Goal: Communication & Community: Answer question/provide support

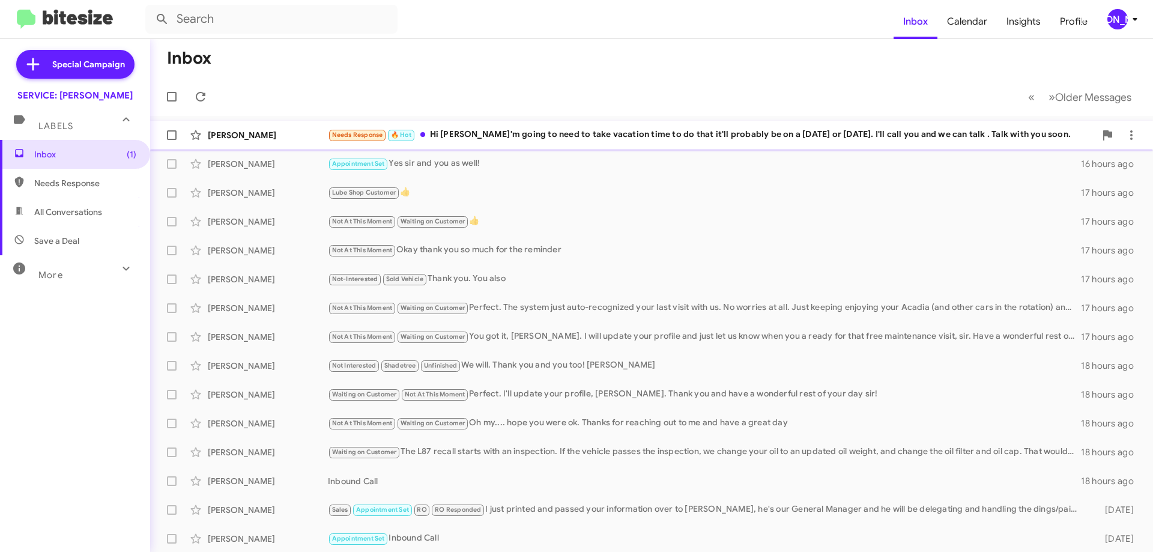
click at [821, 139] on div "Needs Response 🔥 Hot Hi [PERSON_NAME] I'm going to need to take vacation time t…" at bounding box center [711, 135] width 767 height 14
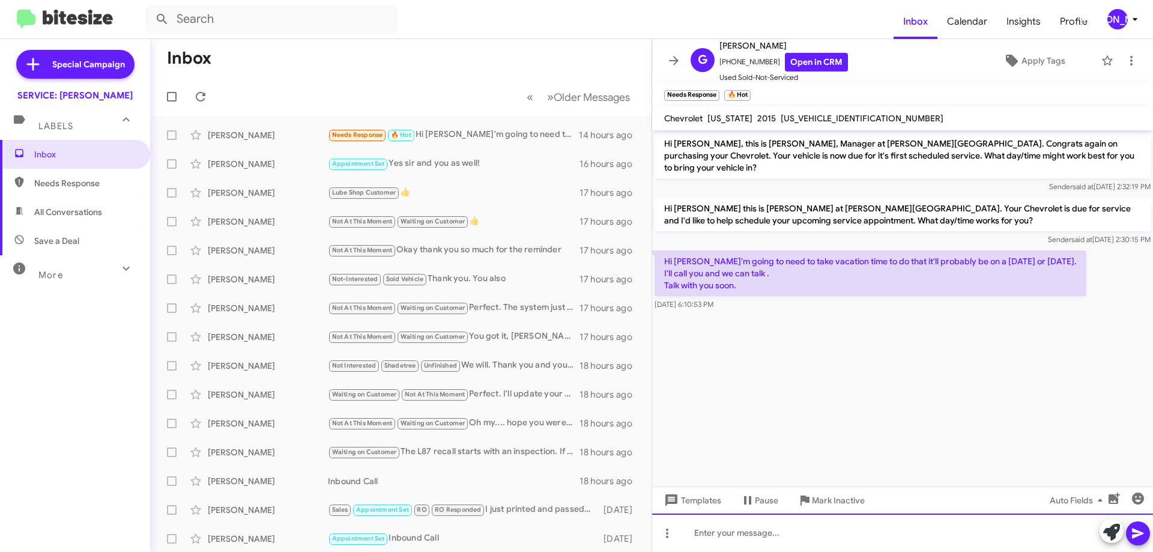
click at [957, 529] on div at bounding box center [902, 532] width 501 height 38
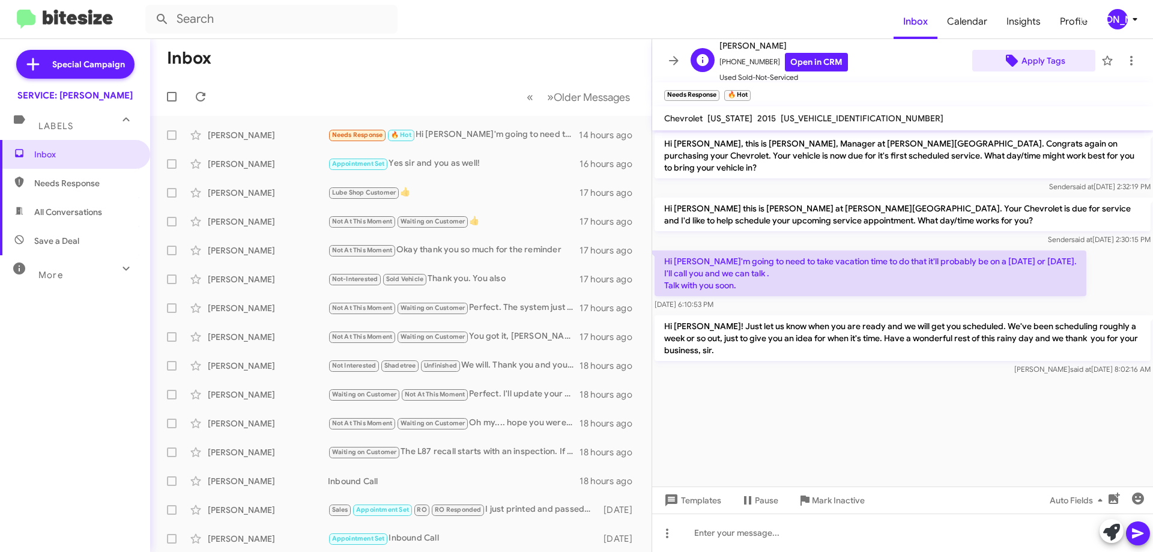
click at [1031, 60] on span "Apply Tags" at bounding box center [1043, 61] width 44 height 22
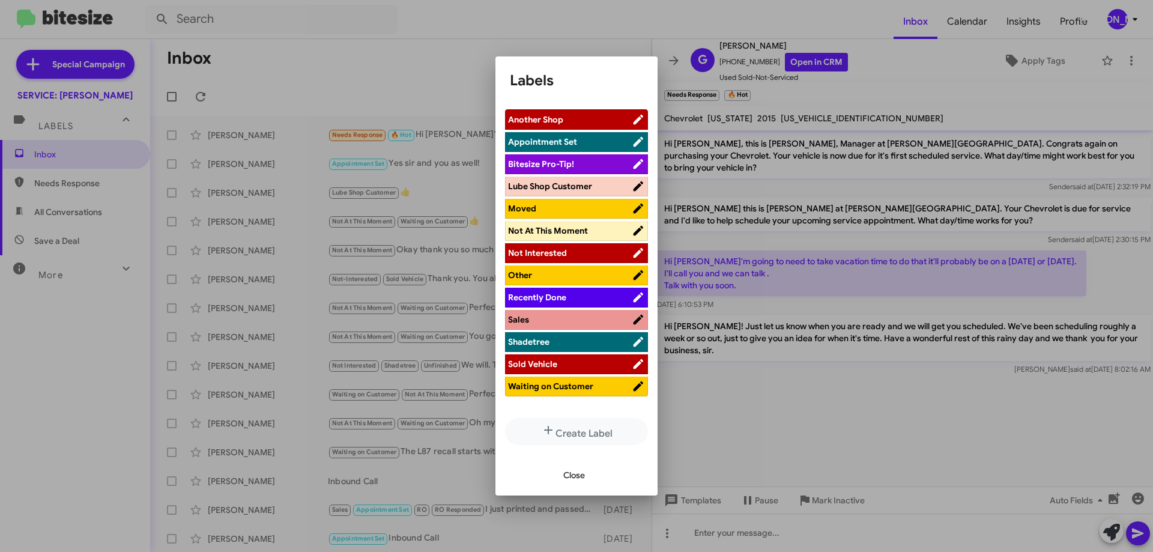
click at [569, 385] on span "Waiting on Customer" at bounding box center [550, 386] width 85 height 11
click at [593, 228] on span "Not At This Moment" at bounding box center [564, 231] width 113 height 12
click at [561, 470] on button "Close" at bounding box center [574, 475] width 41 height 22
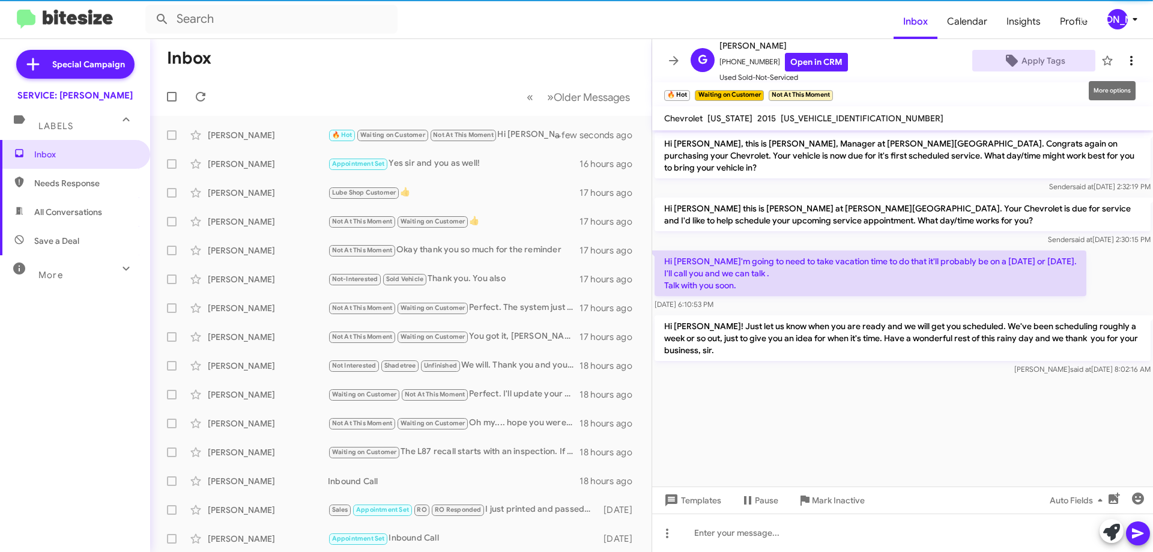
click at [1124, 68] on button at bounding box center [1131, 61] width 24 height 24
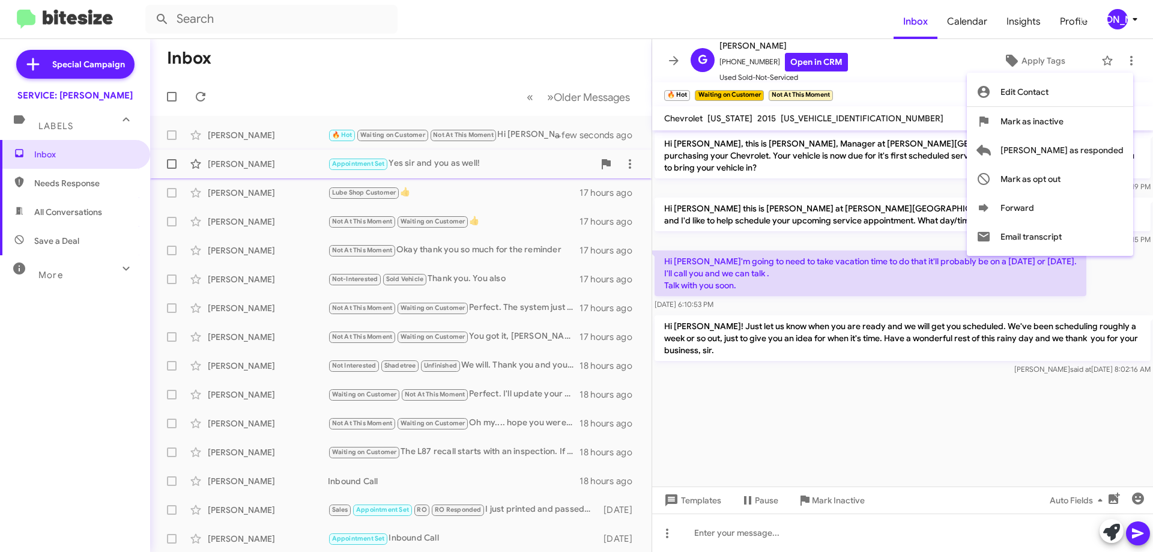
click at [1088, 151] on span "[PERSON_NAME] as responded" at bounding box center [1061, 150] width 123 height 29
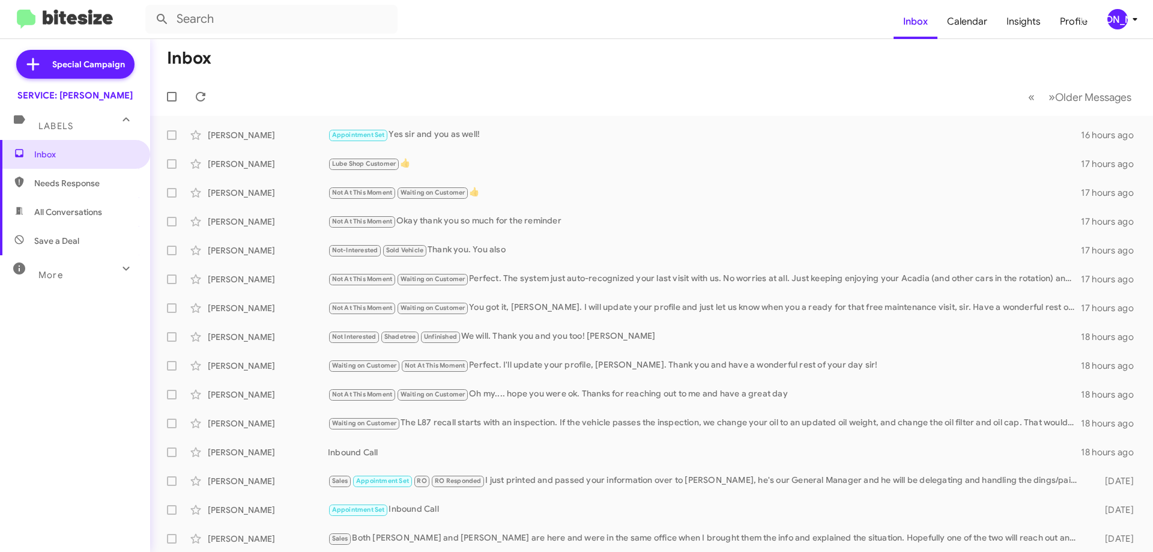
click at [103, 214] on span "All Conversations" at bounding box center [75, 212] width 150 height 29
type input "in:all-conversations"
